Goal: Information Seeking & Learning: Learn about a topic

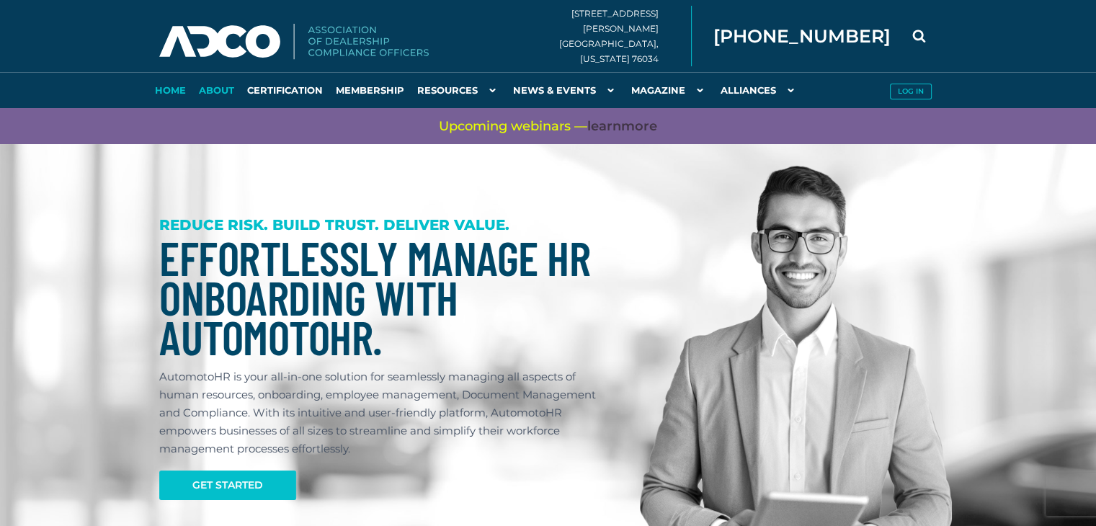
click at [224, 87] on link "About" at bounding box center [216, 90] width 48 height 36
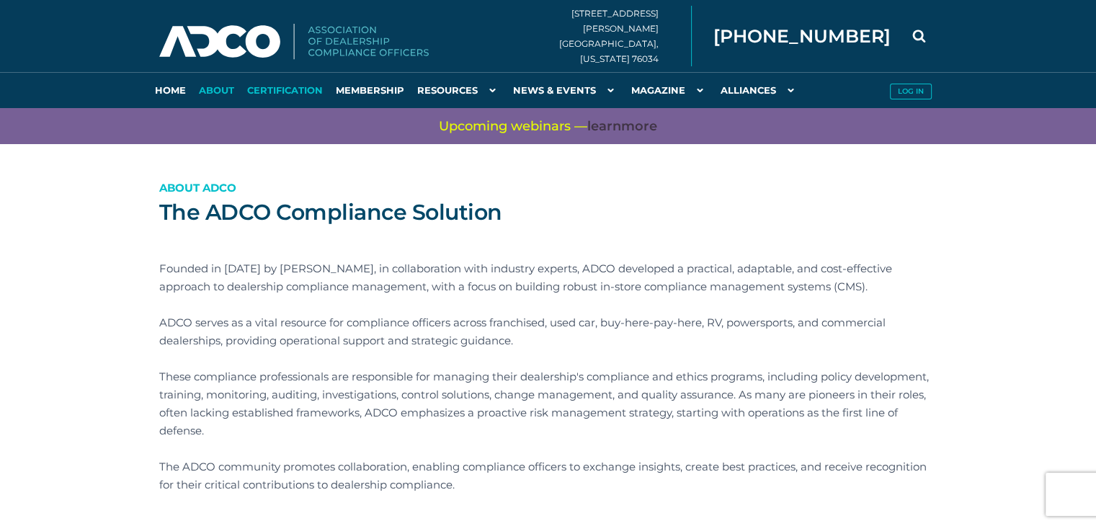
click at [316, 92] on link "Certification" at bounding box center [285, 90] width 89 height 36
drag, startPoint x: 352, startPoint y: 27, endPoint x: 219, endPoint y: 172, distance: 197.4
